Goal: Transaction & Acquisition: Obtain resource

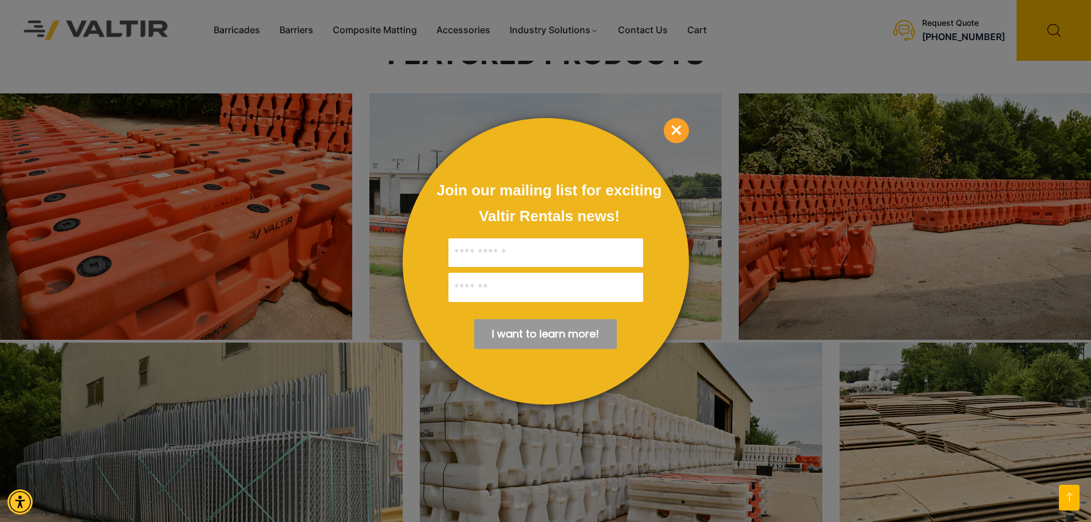
scroll to position [1946, 0]
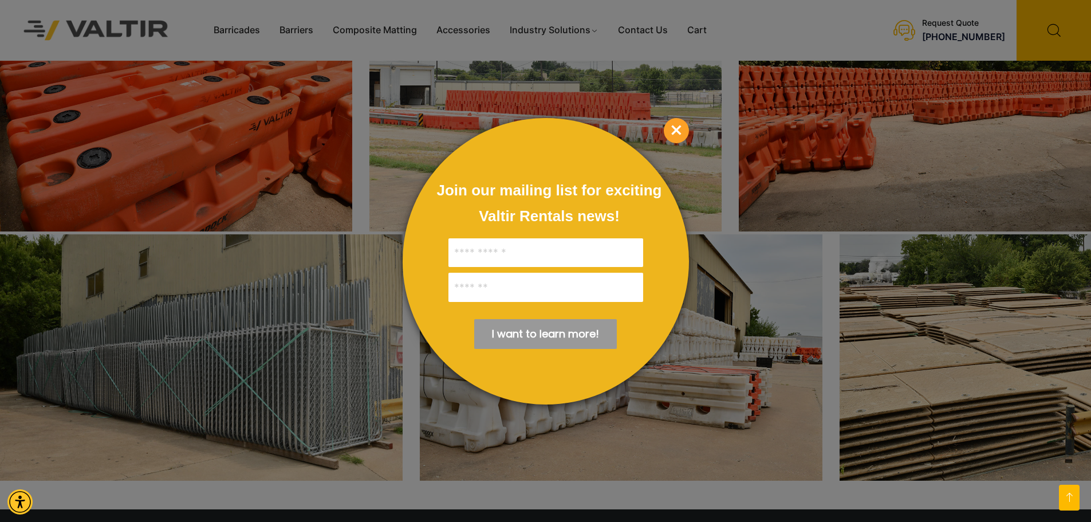
click at [677, 129] on span "×" at bounding box center [676, 130] width 25 height 25
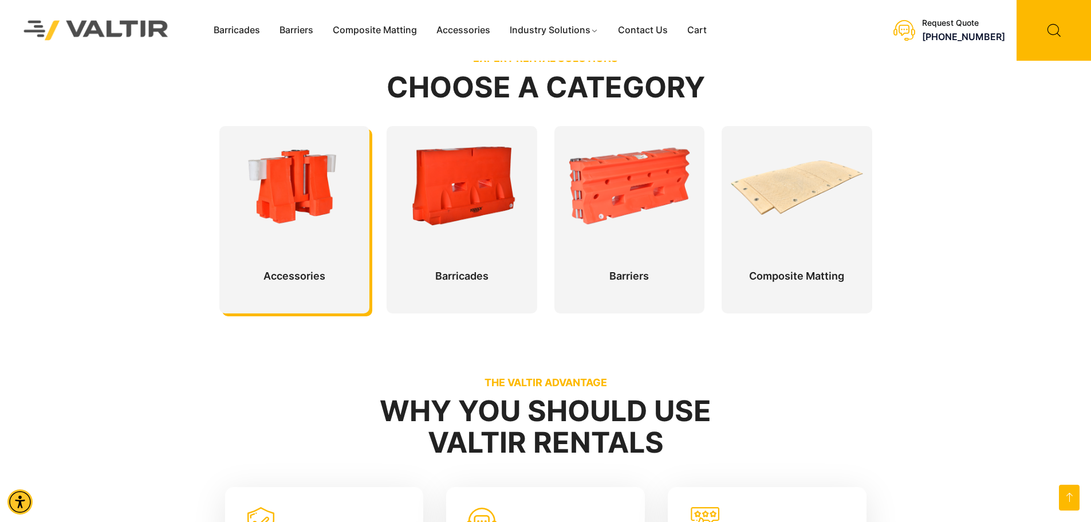
scroll to position [0, 0]
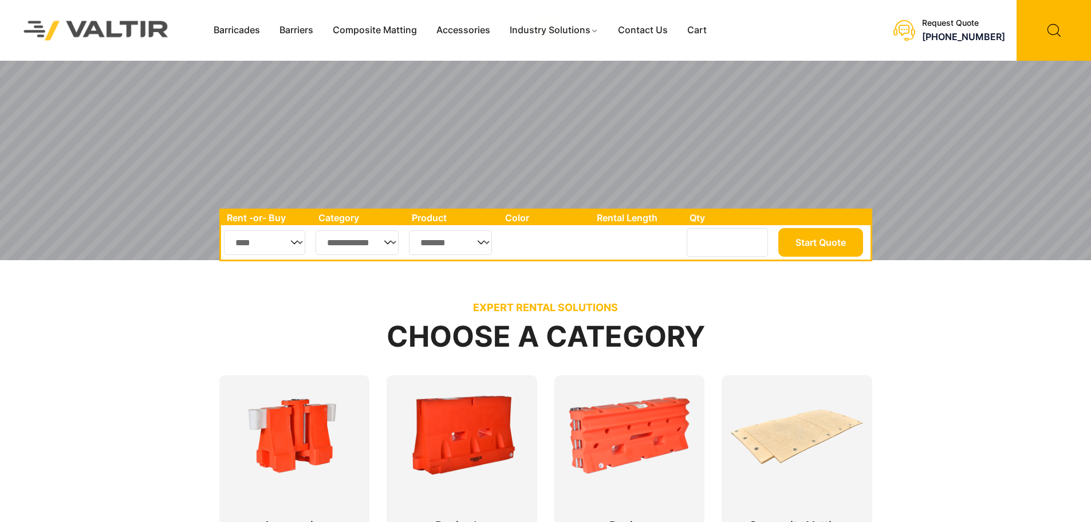
scroll to position [286, 0]
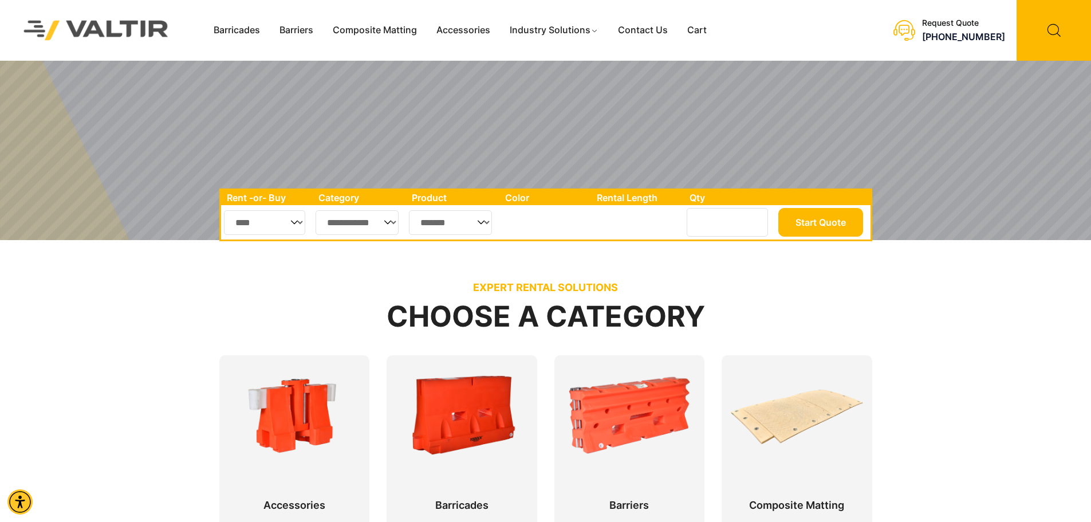
click at [360, 222] on select "**********" at bounding box center [357, 222] width 84 height 25
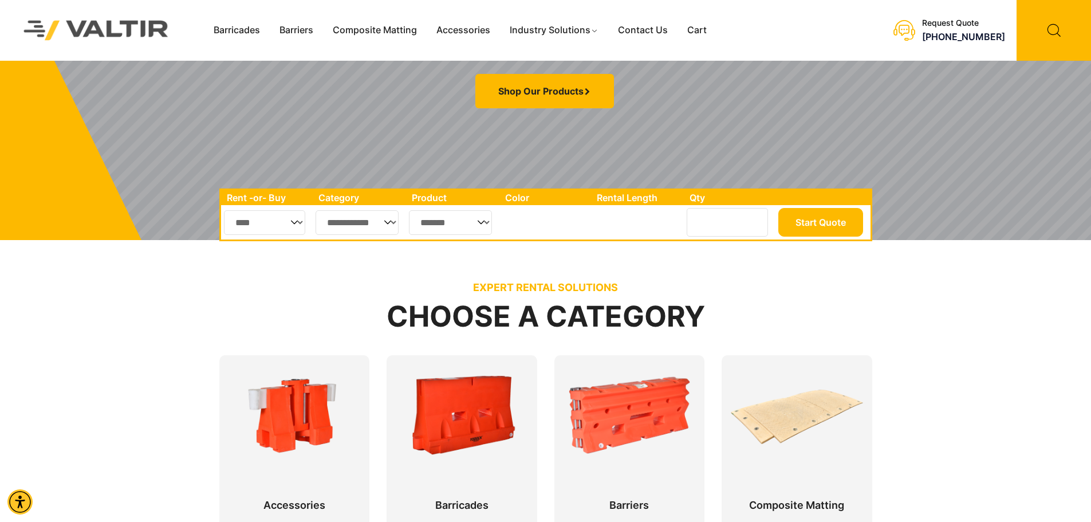
click at [234, 288] on p "EXPERT RENTAL SOLUTIONS" at bounding box center [545, 287] width 653 height 13
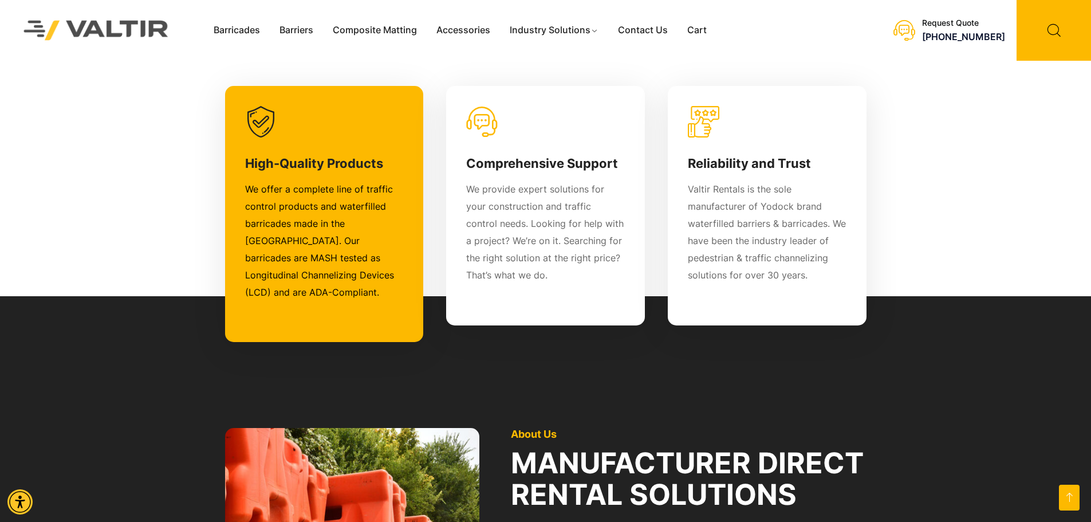
scroll to position [515, 0]
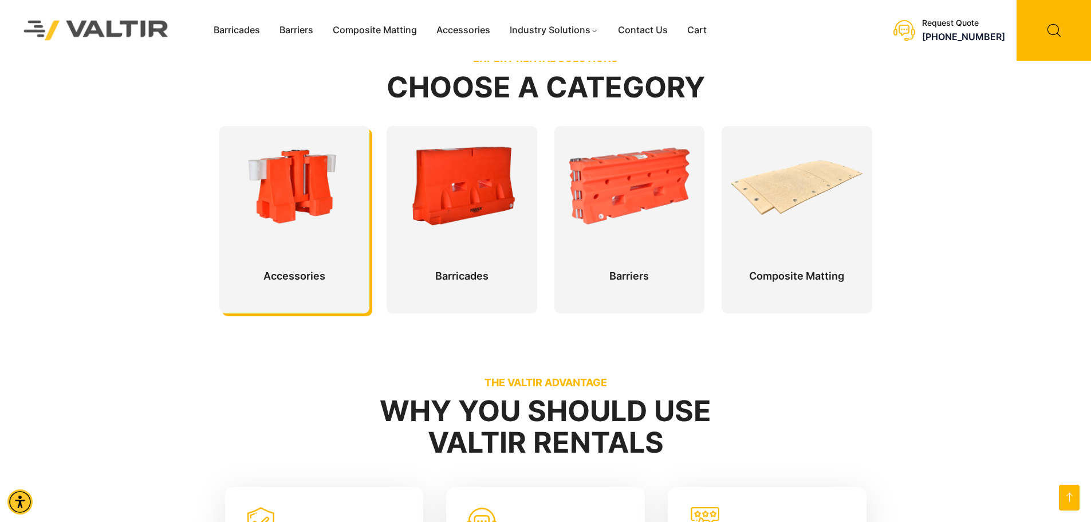
click at [252, 257] on div at bounding box center [294, 219] width 151 height 187
click at [284, 25] on link "Barriers" at bounding box center [296, 30] width 53 height 17
